Goal: Transaction & Acquisition: Purchase product/service

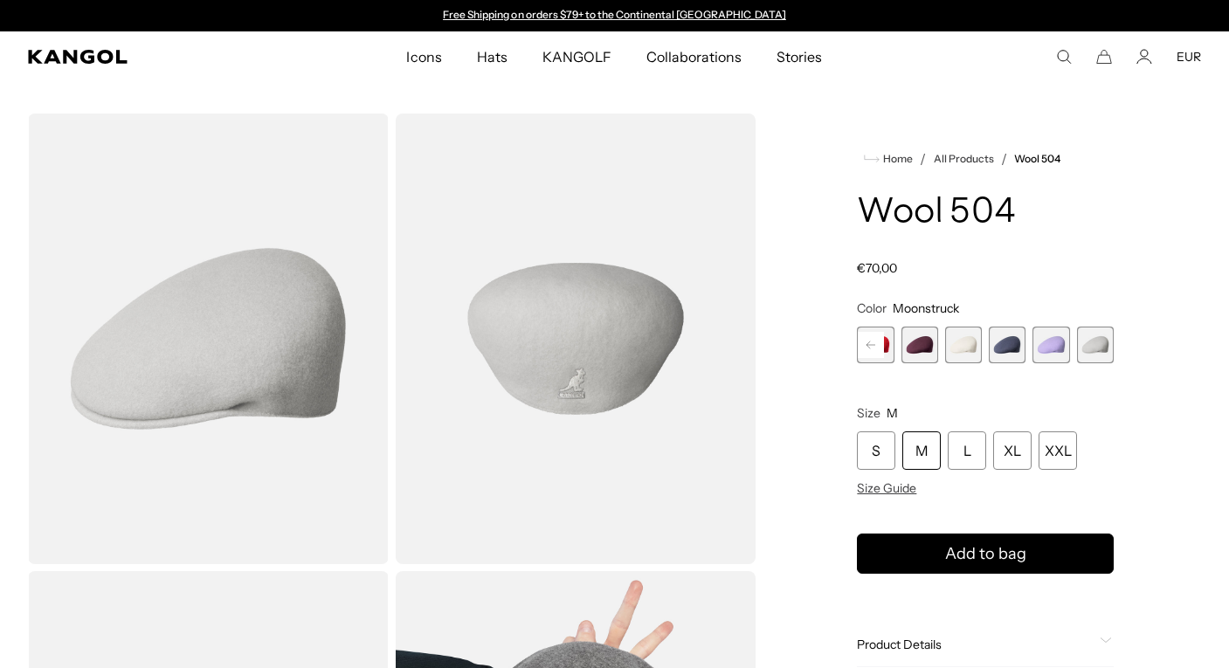
click at [926, 346] on span "17 of 21" at bounding box center [919, 345] width 37 height 37
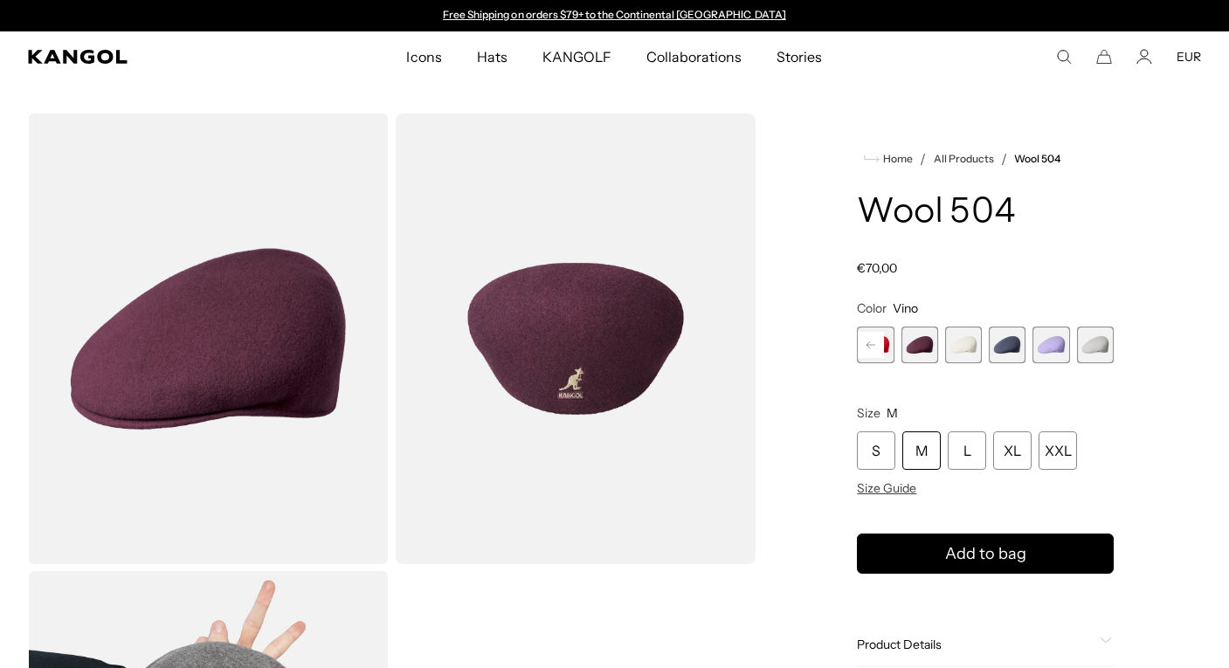
click at [872, 347] on rect at bounding box center [870, 345] width 26 height 26
click at [872, 347] on div "Previous Next Coral Flame Variant sold out or unavailable Deep Emerald Variant …" at bounding box center [985, 345] width 257 height 37
click at [872, 347] on span "1 of 21" at bounding box center [875, 345] width 37 height 37
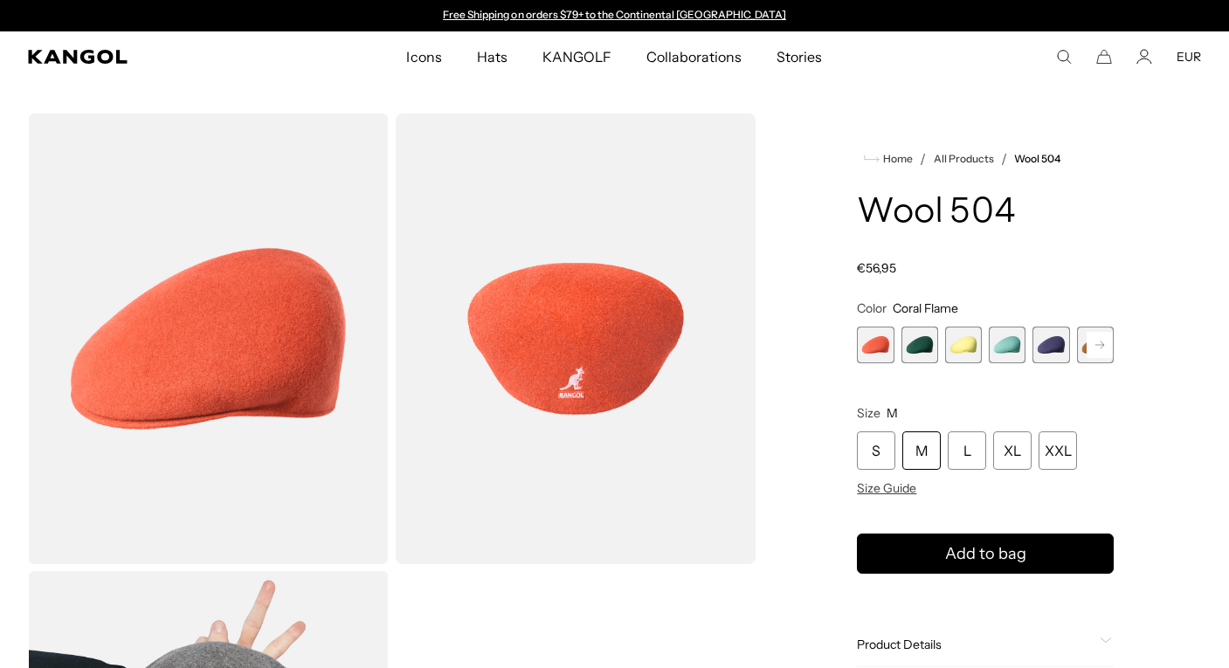
click at [872, 347] on span "1 of 21" at bounding box center [875, 345] width 37 height 37
click at [918, 350] on span "2 of 21" at bounding box center [919, 345] width 37 height 37
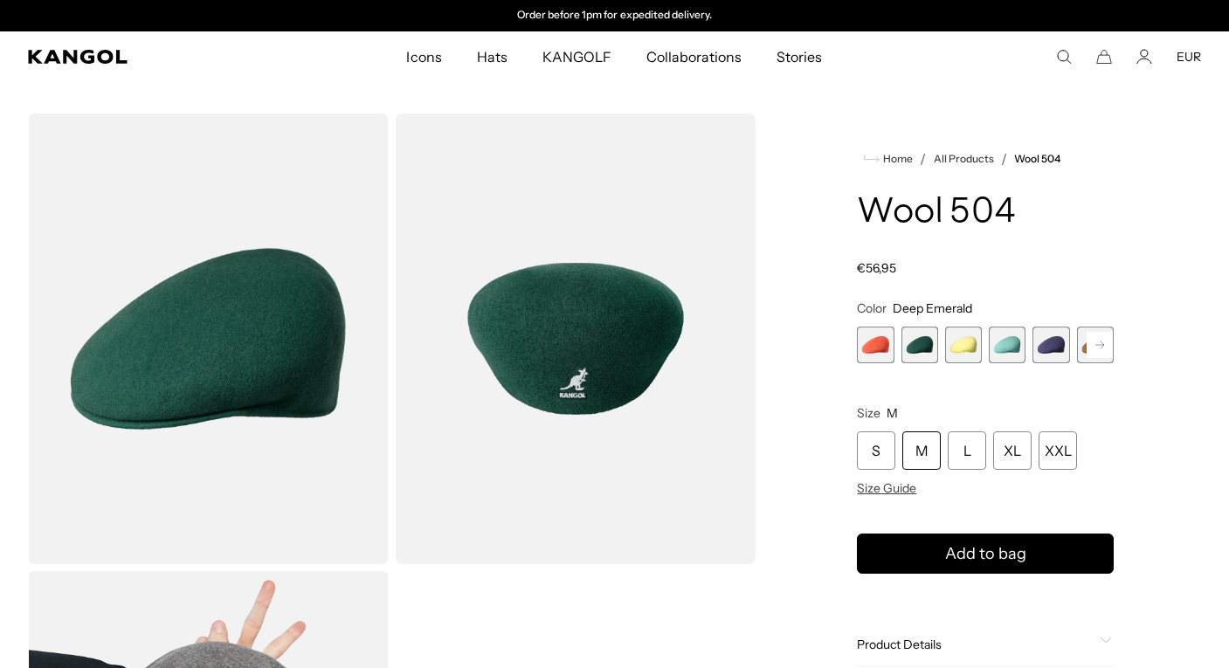
click at [962, 348] on span "3 of 21" at bounding box center [963, 345] width 37 height 37
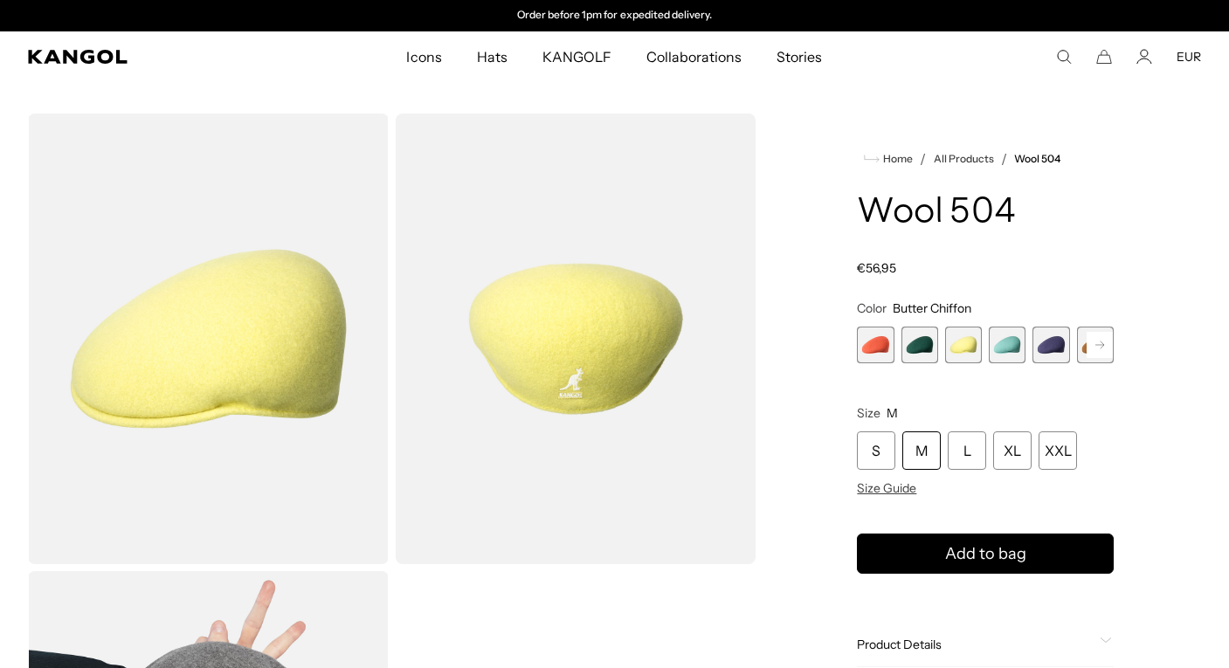
click at [1006, 344] on span "4 of 21" at bounding box center [1006, 345] width 37 height 37
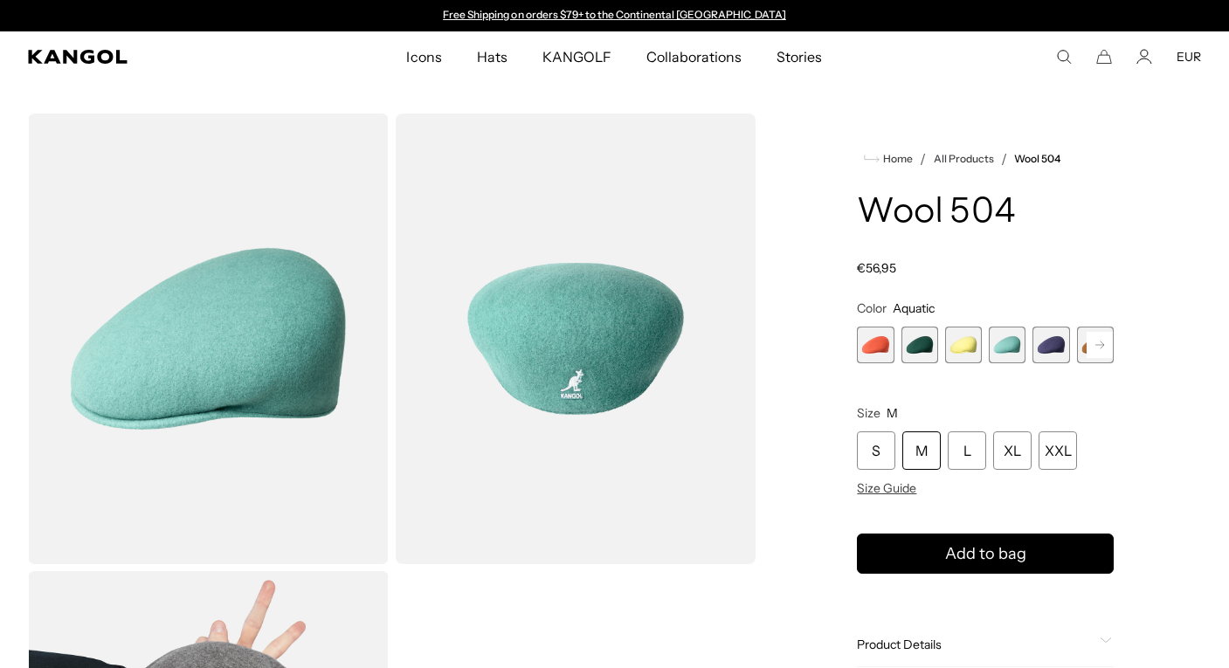
click at [1017, 346] on span "5 of 21" at bounding box center [1050, 345] width 37 height 37
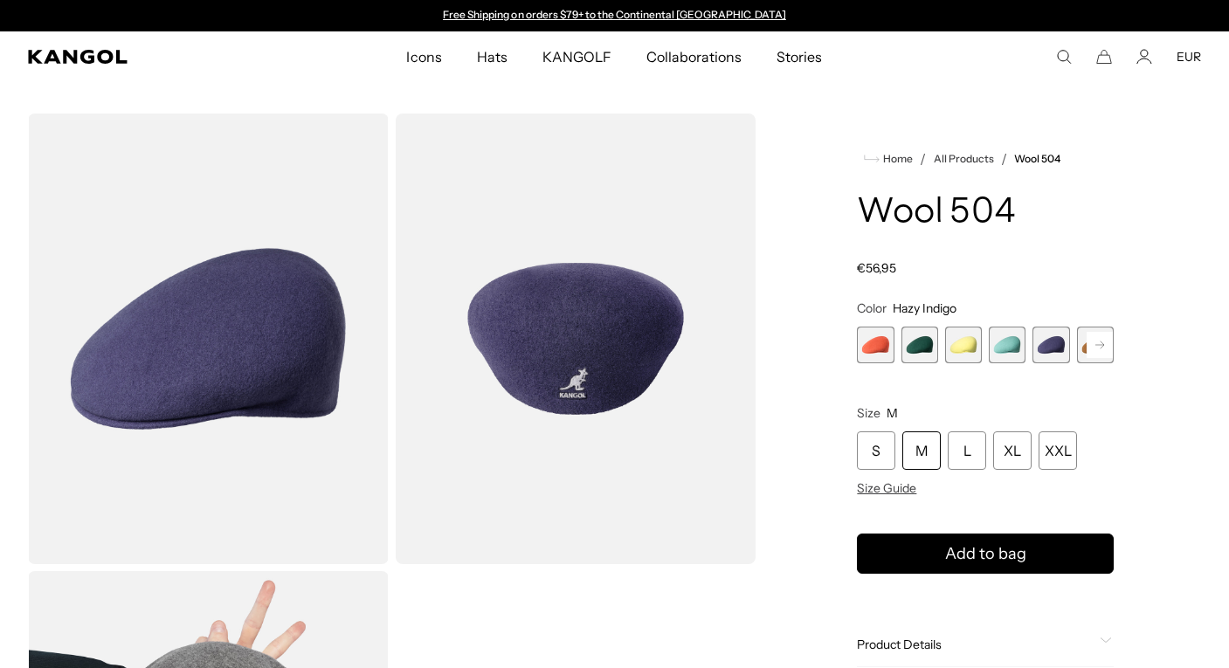
click at [1017, 343] on rect at bounding box center [1099, 345] width 26 height 26
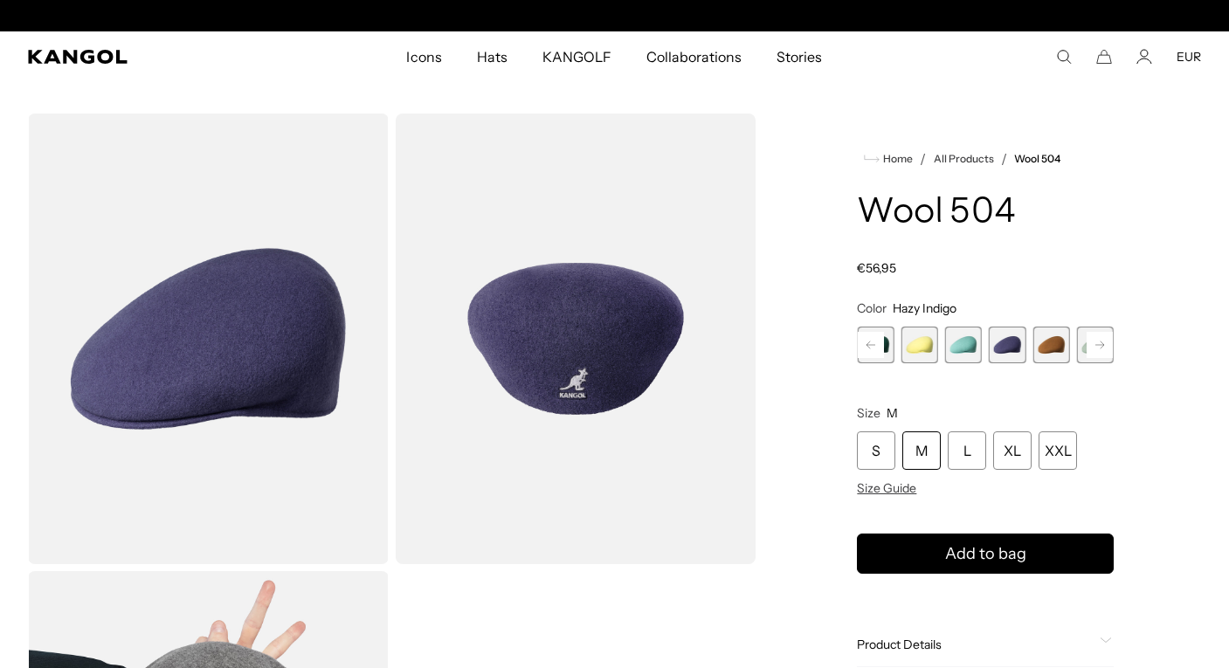
scroll to position [0, 360]
click at [1005, 347] on span "5 of 21" at bounding box center [1006, 345] width 37 height 37
click at [1017, 346] on span "6 of 21" at bounding box center [1050, 345] width 37 height 37
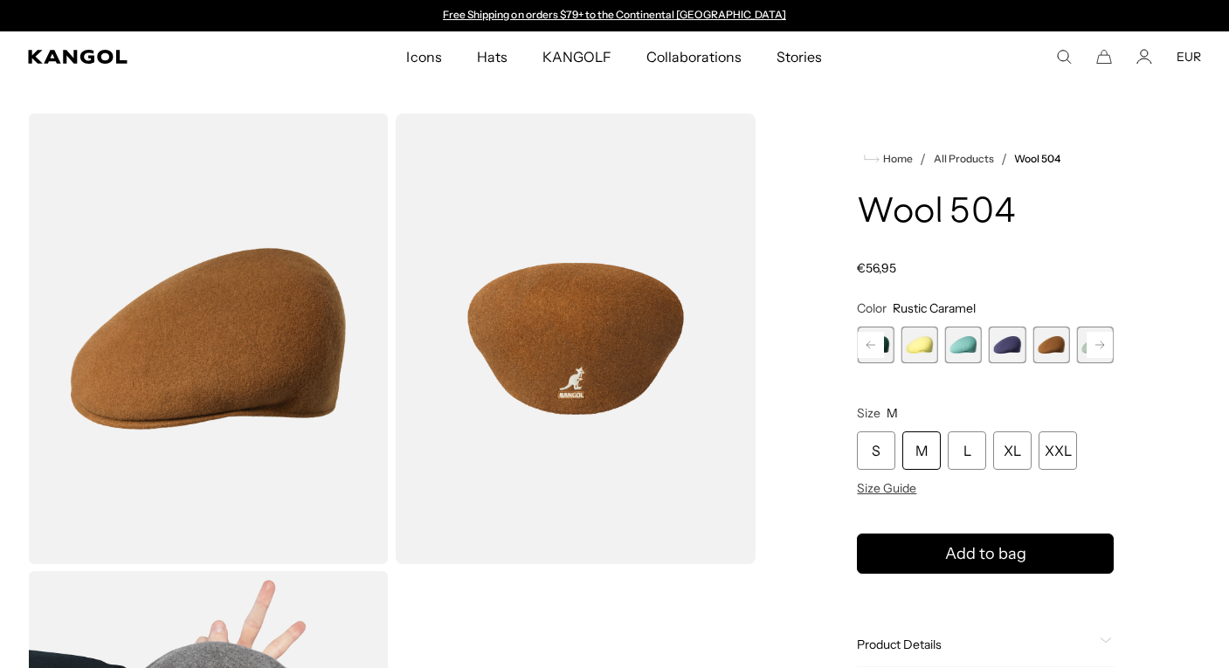
click at [1017, 343] on rect at bounding box center [1099, 345] width 26 height 26
click at [1017, 347] on span "7 of 21" at bounding box center [1050, 345] width 37 height 37
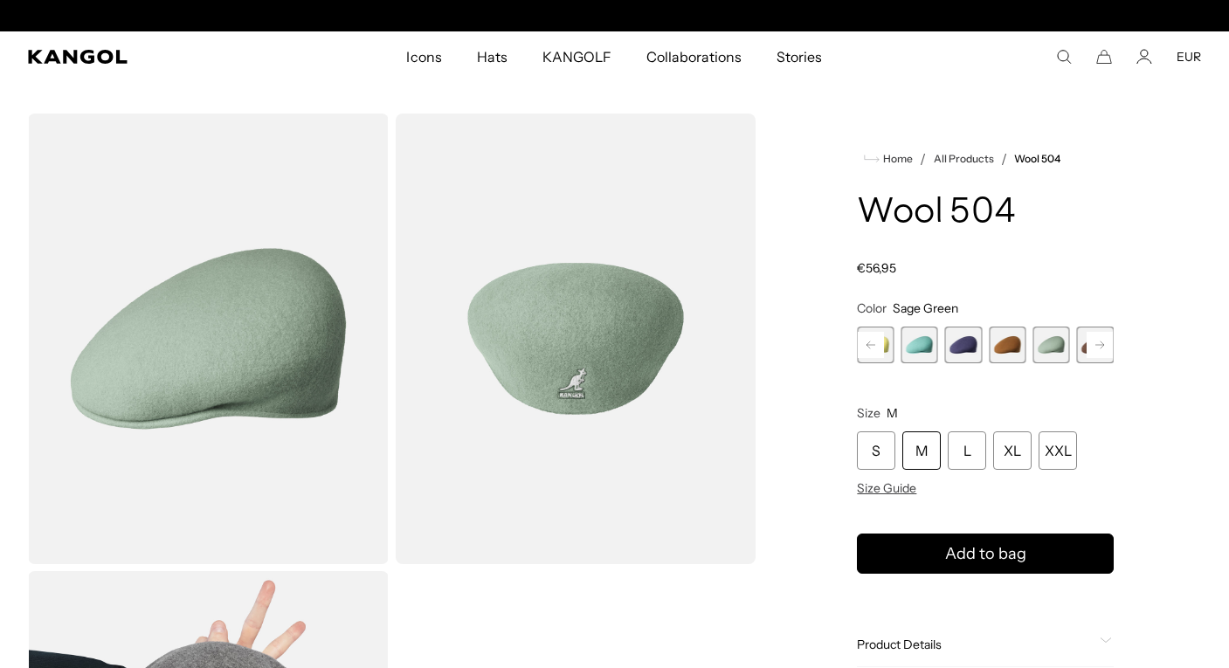
scroll to position [0, 360]
click at [1017, 344] on rect at bounding box center [1099, 345] width 26 height 26
click at [1010, 342] on span "8 of 21" at bounding box center [1006, 345] width 37 height 37
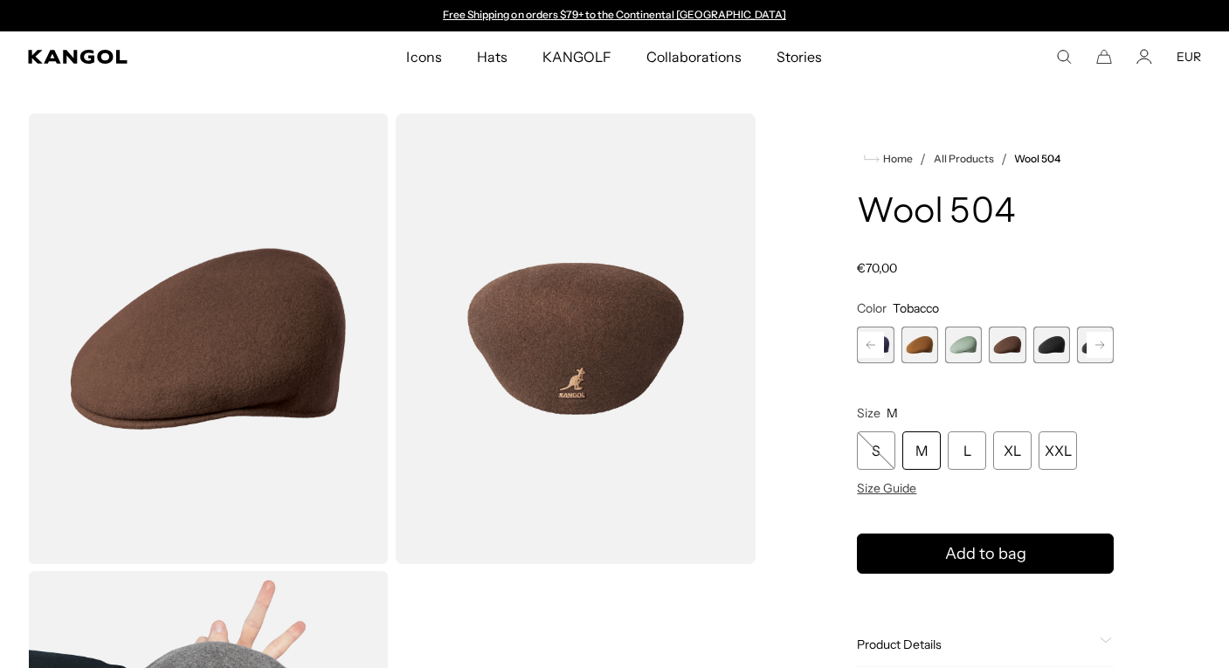
click at [1017, 346] on span "9 of 21" at bounding box center [1050, 345] width 37 height 37
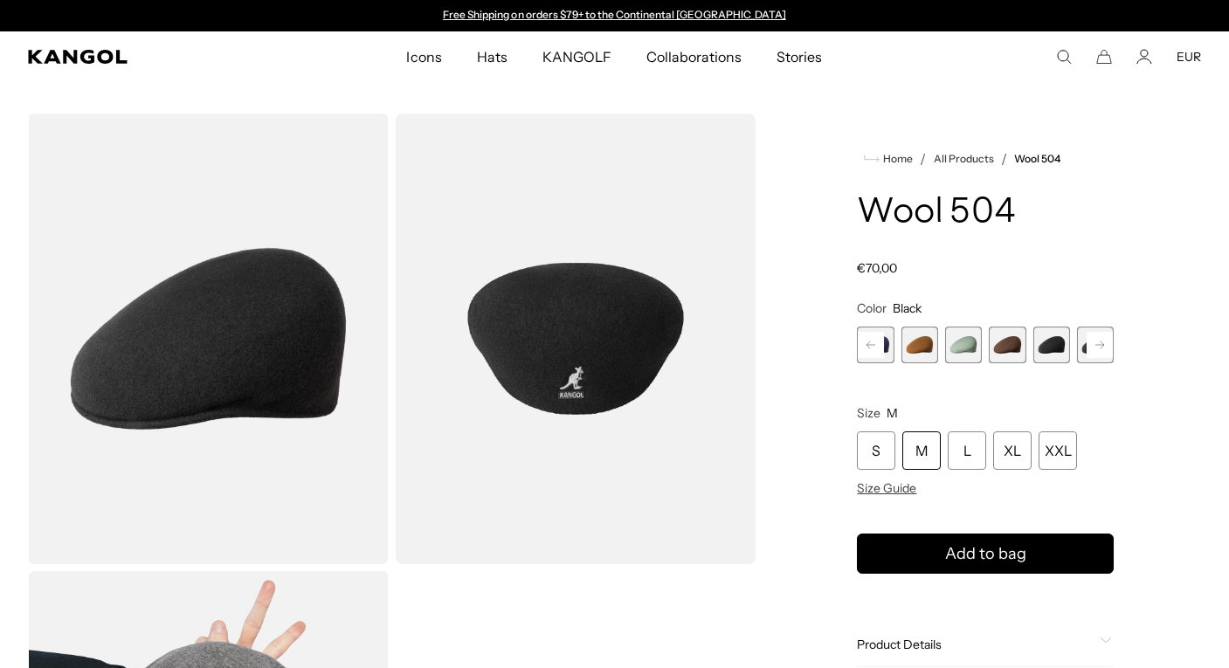
click at [1017, 343] on rect at bounding box center [1099, 345] width 26 height 26
click at [1017, 345] on span "10 of 21" at bounding box center [1050, 345] width 37 height 37
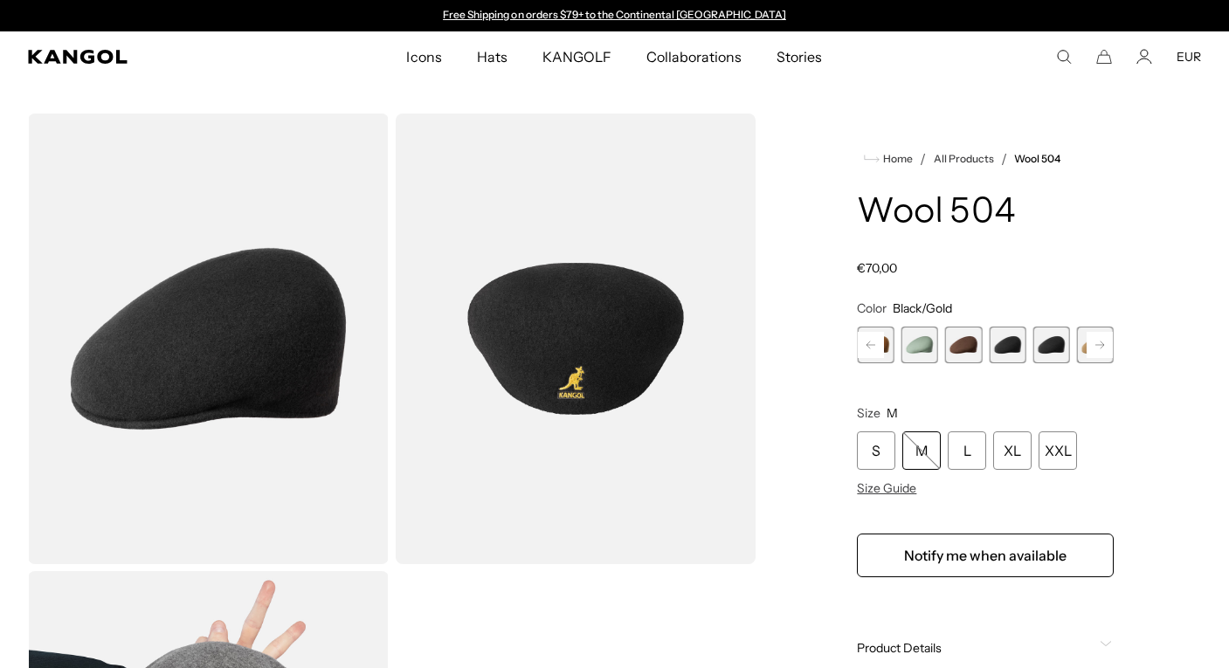
click at [1017, 340] on rect at bounding box center [1099, 345] width 26 height 26
click at [1010, 348] on span "11 of 21" at bounding box center [1006, 345] width 37 height 37
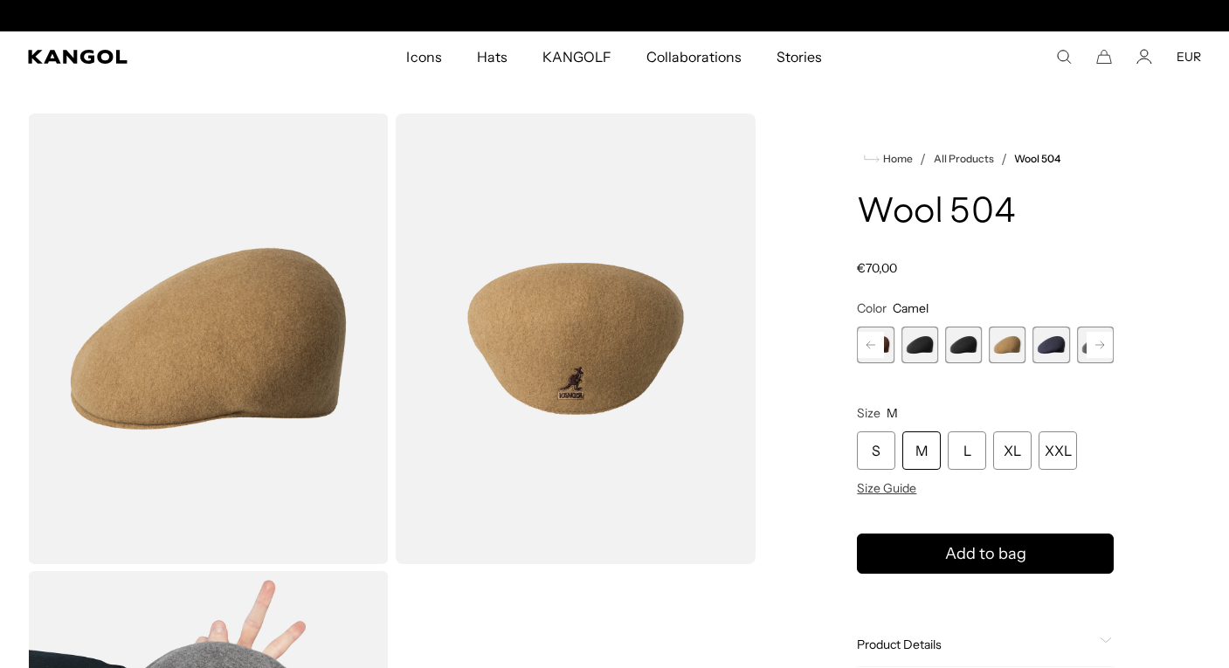
scroll to position [0, 360]
click at [1017, 350] on span "12 of 21" at bounding box center [1050, 345] width 37 height 37
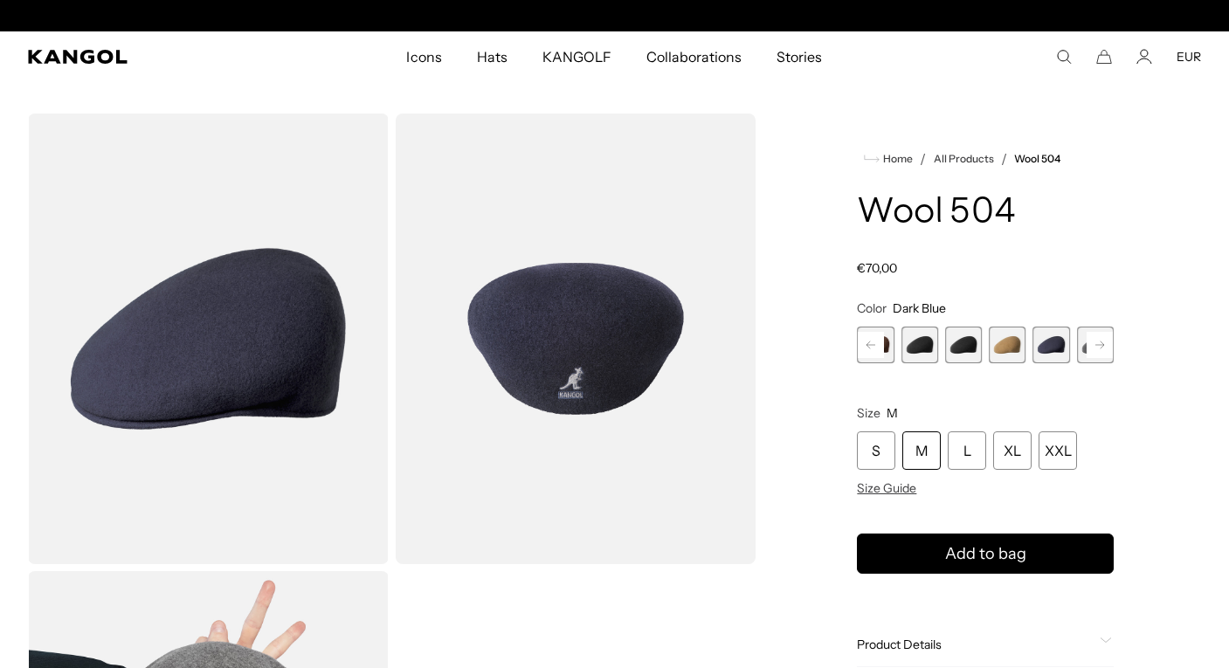
click at [1017, 345] on icon at bounding box center [1099, 344] width 9 height 7
click at [1006, 348] on span "13 of 21" at bounding box center [1006, 345] width 37 height 37
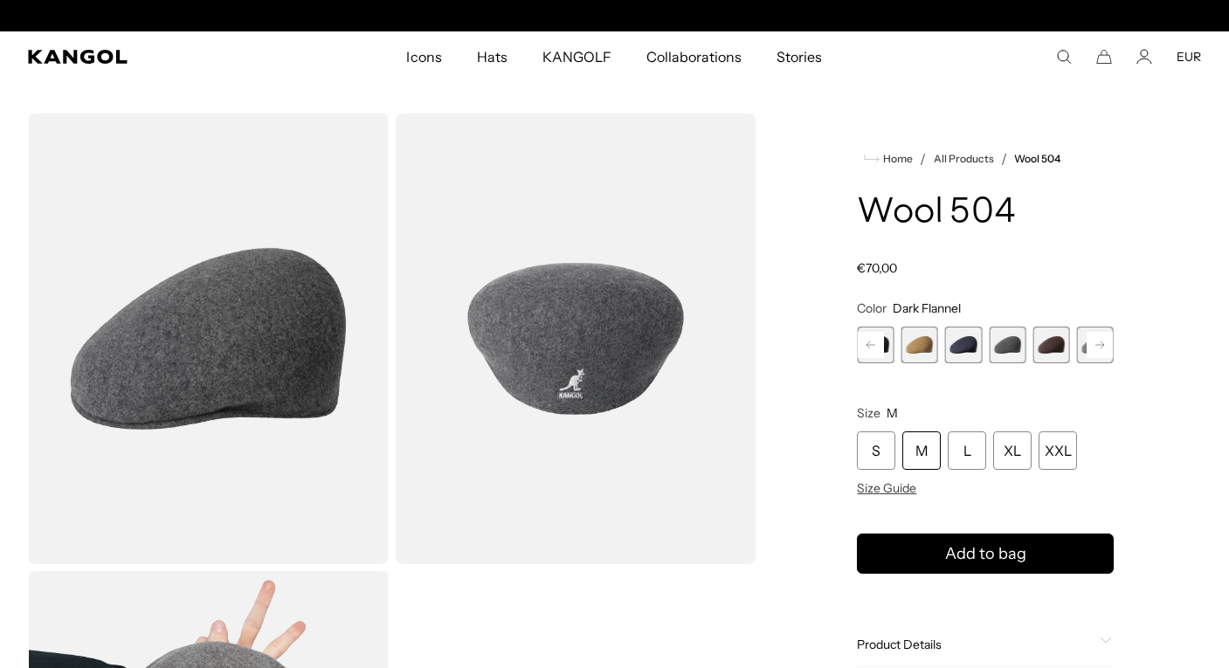
scroll to position [0, 360]
click at [1017, 342] on rect at bounding box center [1099, 345] width 26 height 26
click at [1010, 344] on span "15 of 21" at bounding box center [1006, 345] width 37 height 37
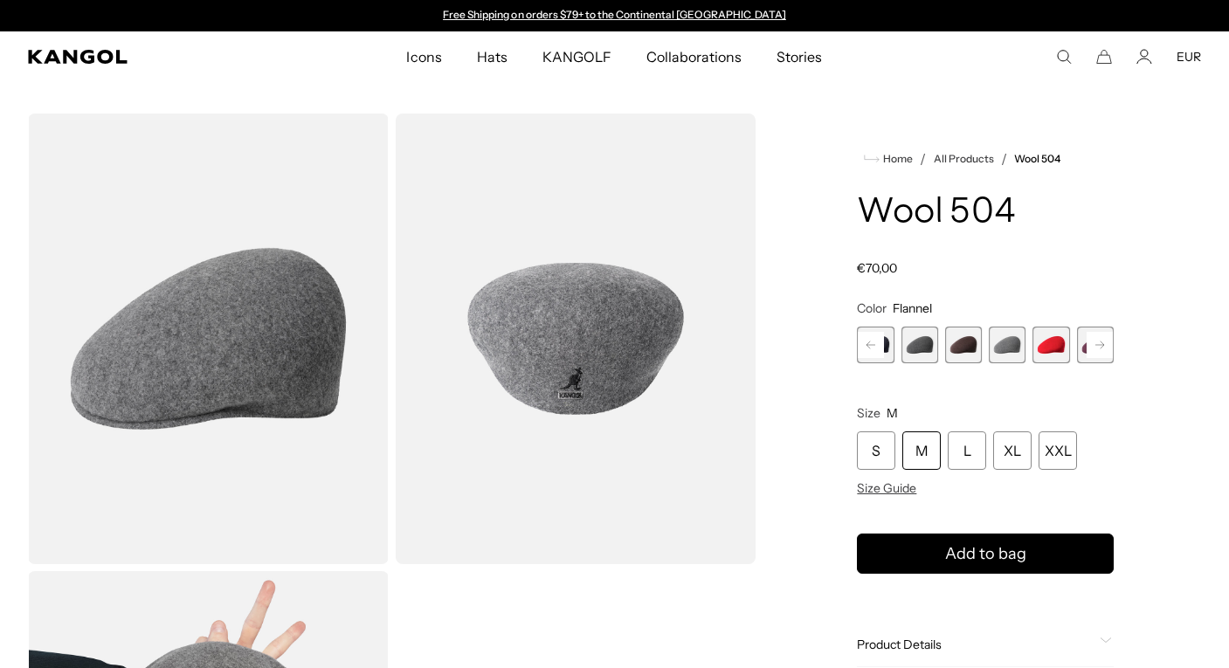
click at [1017, 348] on span "16 of 21" at bounding box center [1050, 345] width 37 height 37
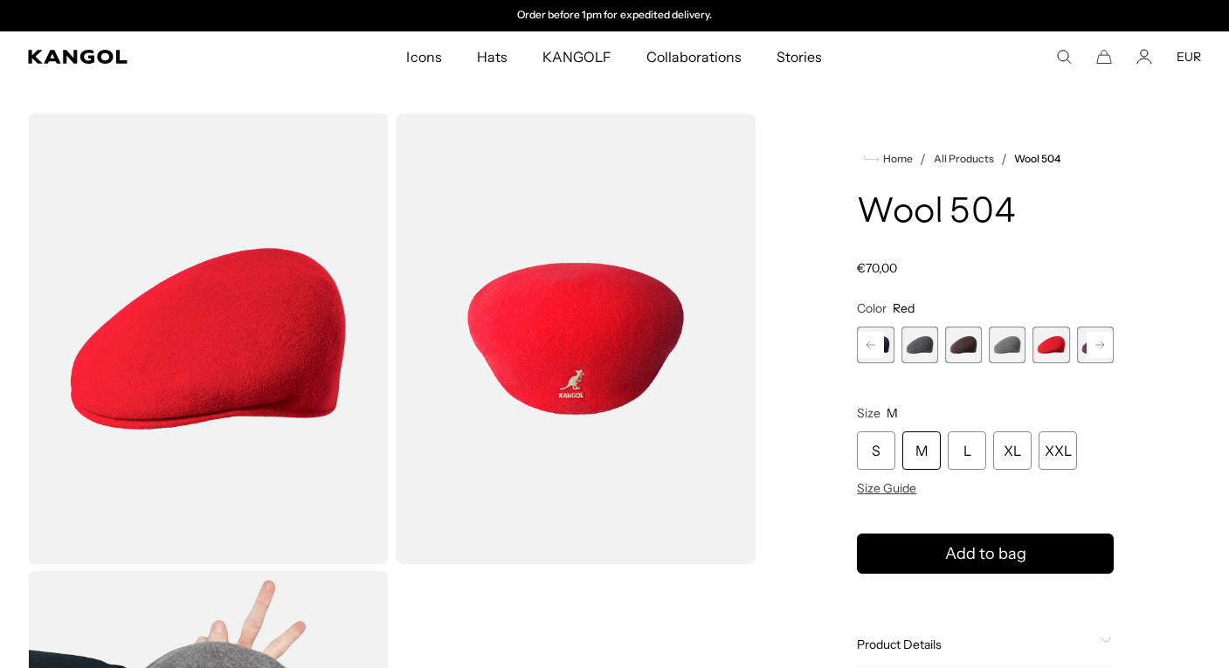
click at [1017, 345] on rect at bounding box center [1099, 345] width 26 height 26
click at [1008, 351] on span "17 of 21" at bounding box center [1006, 345] width 37 height 37
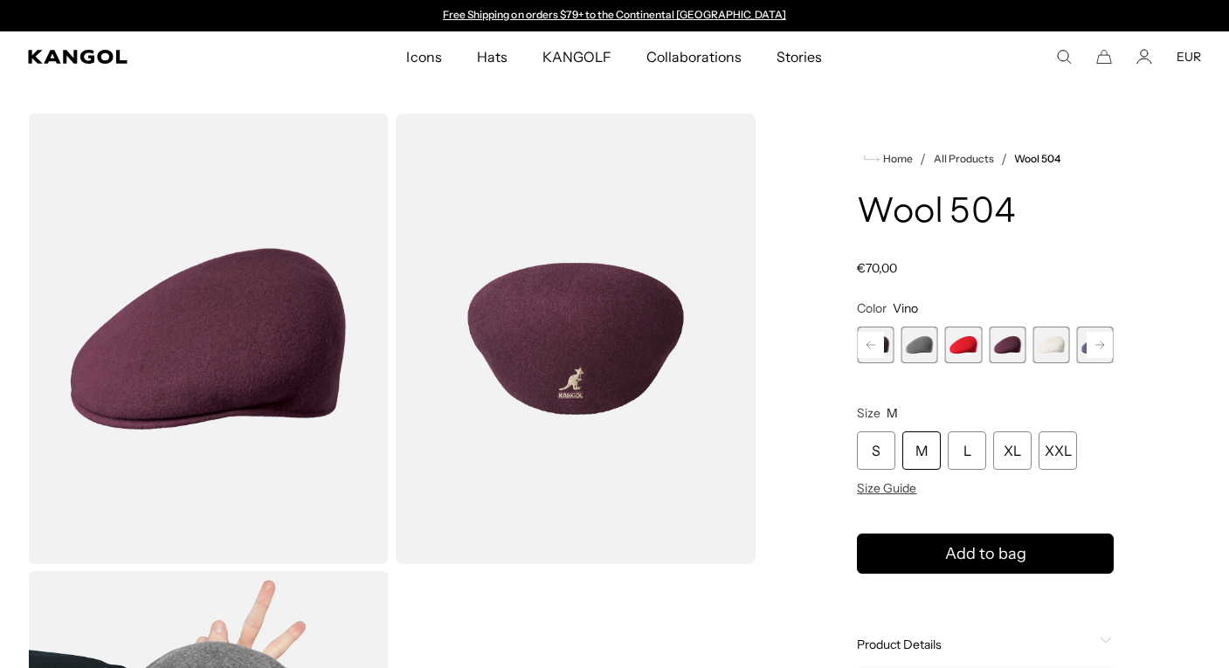
click at [1017, 348] on span "18 of 21" at bounding box center [1050, 345] width 37 height 37
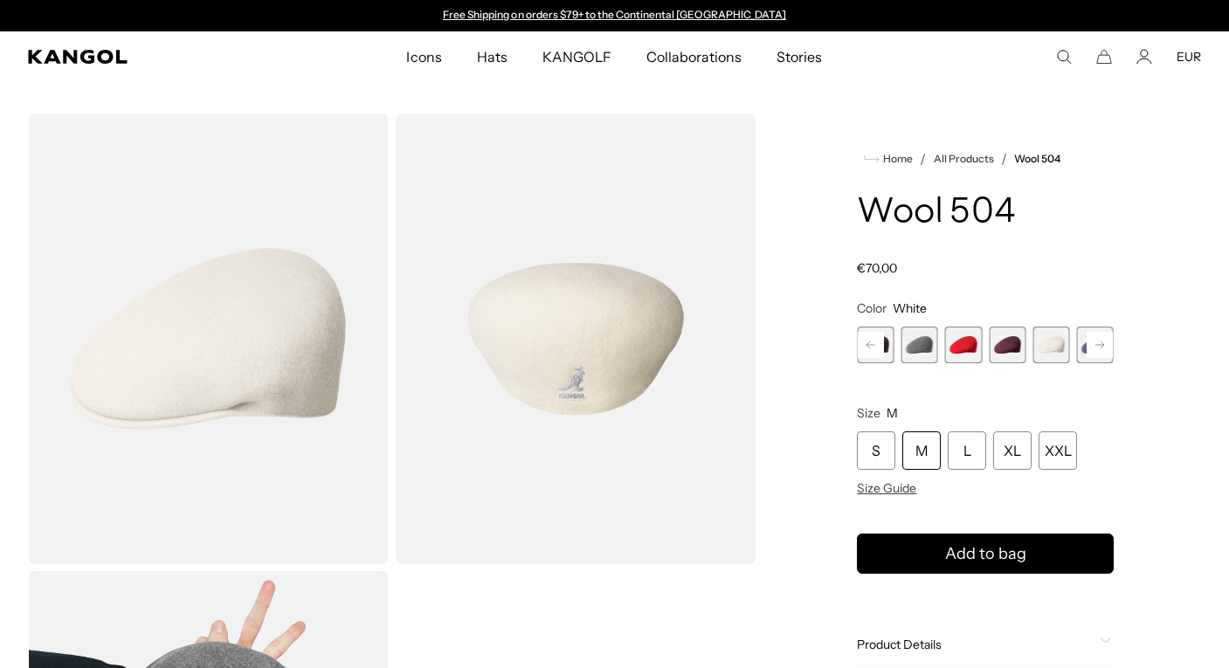
click at [1017, 341] on rect at bounding box center [1099, 345] width 26 height 26
click at [1017, 341] on div "Previous Next Coral Flame Variant sold out or unavailable Deep Emerald Variant …" at bounding box center [985, 345] width 257 height 37
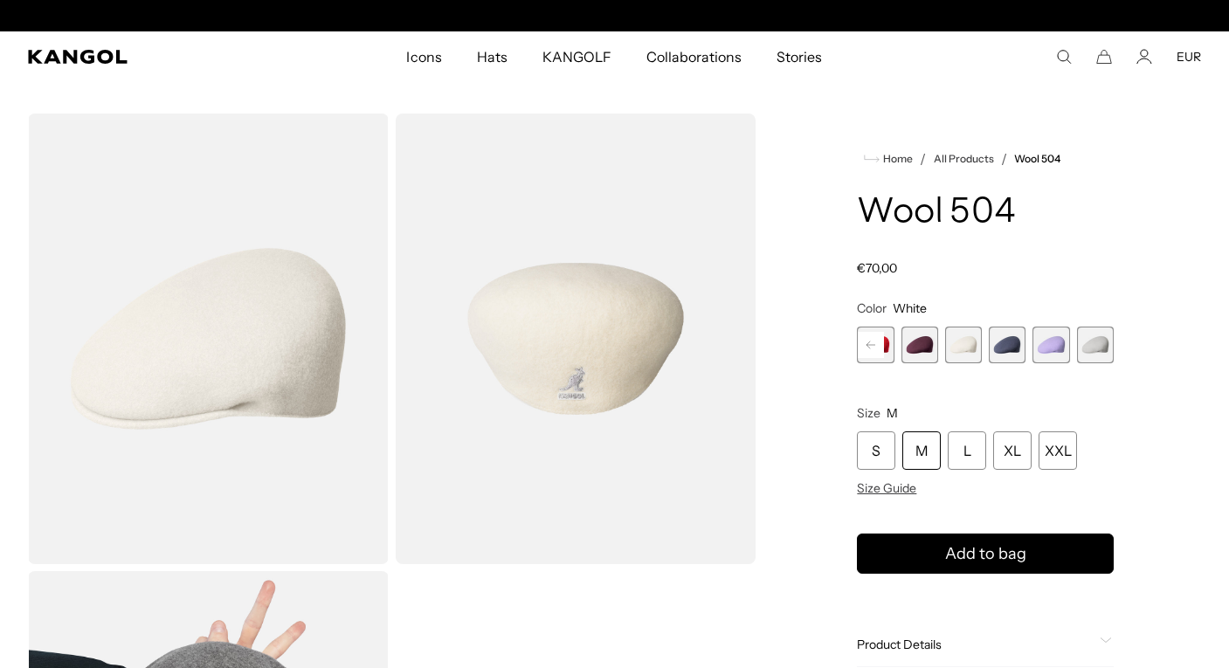
scroll to position [0, 360]
